Goal: Information Seeking & Learning: Find contact information

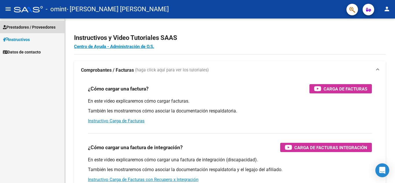
click at [49, 26] on span "Prestadores / Proveedores" at bounding box center [29, 27] width 53 height 6
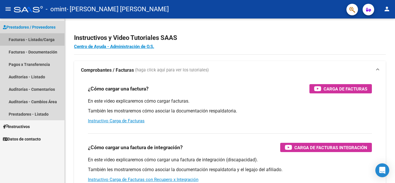
click at [50, 38] on link "Facturas - Listado/Carga" at bounding box center [32, 39] width 64 height 12
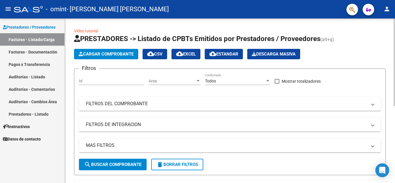
click at [70, 67] on div "Video tutorial PRESTADORES -> Listado de CPBTs Emitidos por Prestadores / Prove…" at bounding box center [230, 171] width 330 height 304
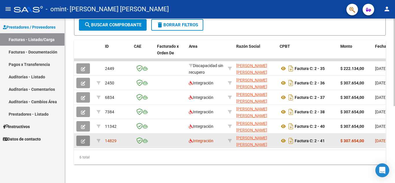
click at [84, 139] on icon "button" at bounding box center [83, 141] width 4 height 4
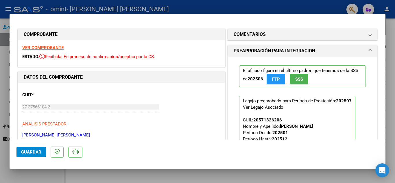
click at [242, 9] on div at bounding box center [197, 91] width 395 height 183
type input "$ 0,00"
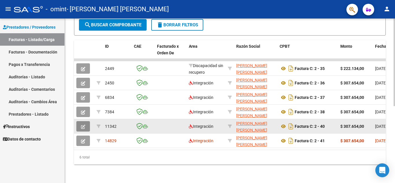
click at [84, 124] on button "button" at bounding box center [83, 126] width 14 height 10
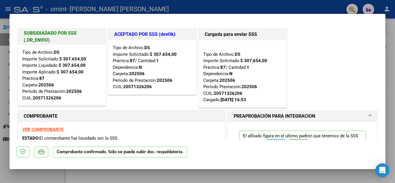
click at [189, 13] on div at bounding box center [197, 91] width 395 height 183
type input "$ 0,00"
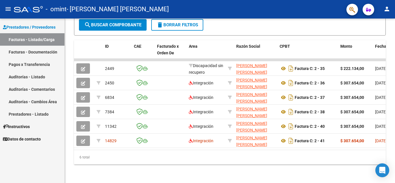
click at [44, 62] on link "Pagos x Transferencia" at bounding box center [32, 64] width 64 height 12
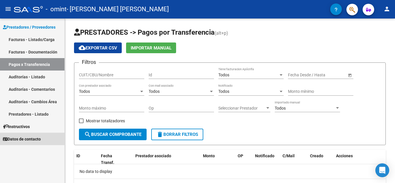
click at [33, 138] on span "Datos de contacto" at bounding box center [22, 139] width 38 height 6
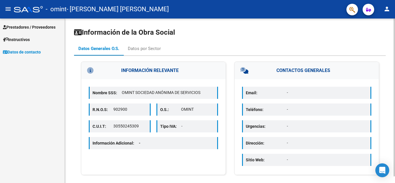
click at [278, 39] on div "Información de la Obra Social Datos Generales O.S. Datos por Sector INFORMACIÓN…" at bounding box center [230, 102] width 312 height 148
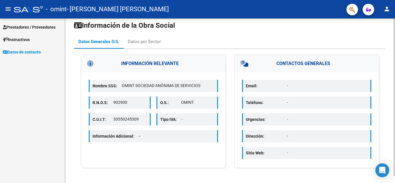
click at [292, 85] on p "-" at bounding box center [327, 86] width 81 height 6
click at [151, 40] on div "Datos por Sector" at bounding box center [144, 41] width 33 height 6
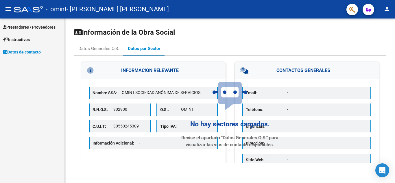
scroll to position [0, 0]
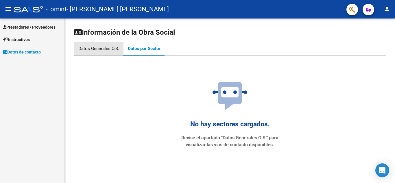
click at [102, 51] on div "Datos Generales O.S." at bounding box center [98, 48] width 41 height 6
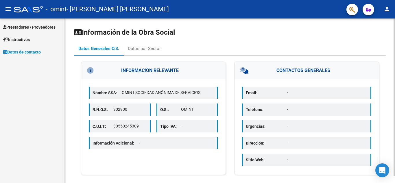
click at [244, 73] on icon at bounding box center [254, 70] width 29 height 6
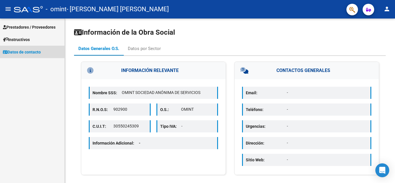
click at [40, 53] on span "Datos de contacto" at bounding box center [22, 52] width 38 height 6
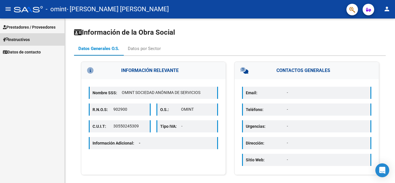
click at [29, 38] on span "Instructivos" at bounding box center [16, 39] width 27 height 6
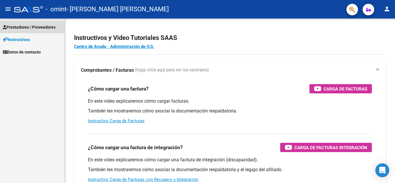
click at [36, 28] on span "Prestadores / Proveedores" at bounding box center [29, 27] width 53 height 6
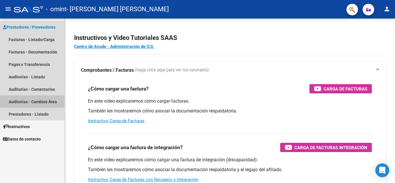
click at [43, 103] on link "Auditorías - Cambios Área" at bounding box center [32, 101] width 64 height 12
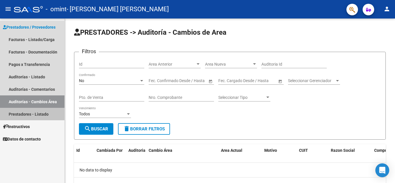
click at [42, 111] on link "Prestadores - Listado" at bounding box center [32, 114] width 64 height 12
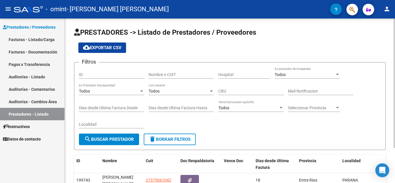
click at [71, 164] on div "PRESTADORES -> Listado de Prestadores / Proveedores cloud_download Exportar CSV…" at bounding box center [230, 121] width 330 height 204
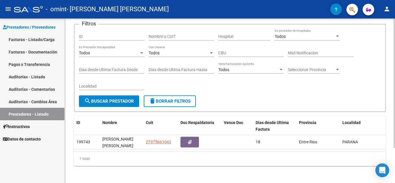
scroll to position [44, 0]
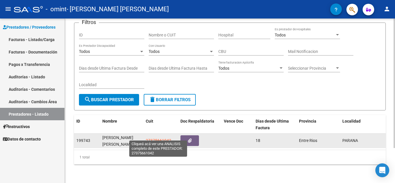
click at [156, 138] on span "27375661042" at bounding box center [158, 140] width 25 height 5
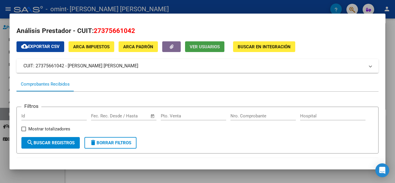
click at [202, 45] on span "Ver Usuarios" at bounding box center [205, 46] width 30 height 5
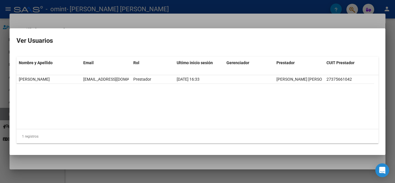
click at [145, 23] on div at bounding box center [197, 91] width 395 height 183
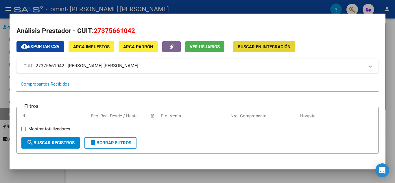
click at [257, 46] on span "Buscar en Integración" at bounding box center [264, 46] width 53 height 5
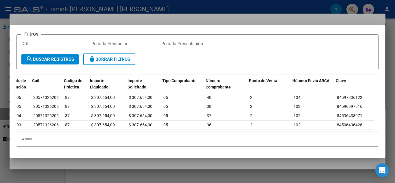
scroll to position [0, 85]
